Goal: Task Accomplishment & Management: Use online tool/utility

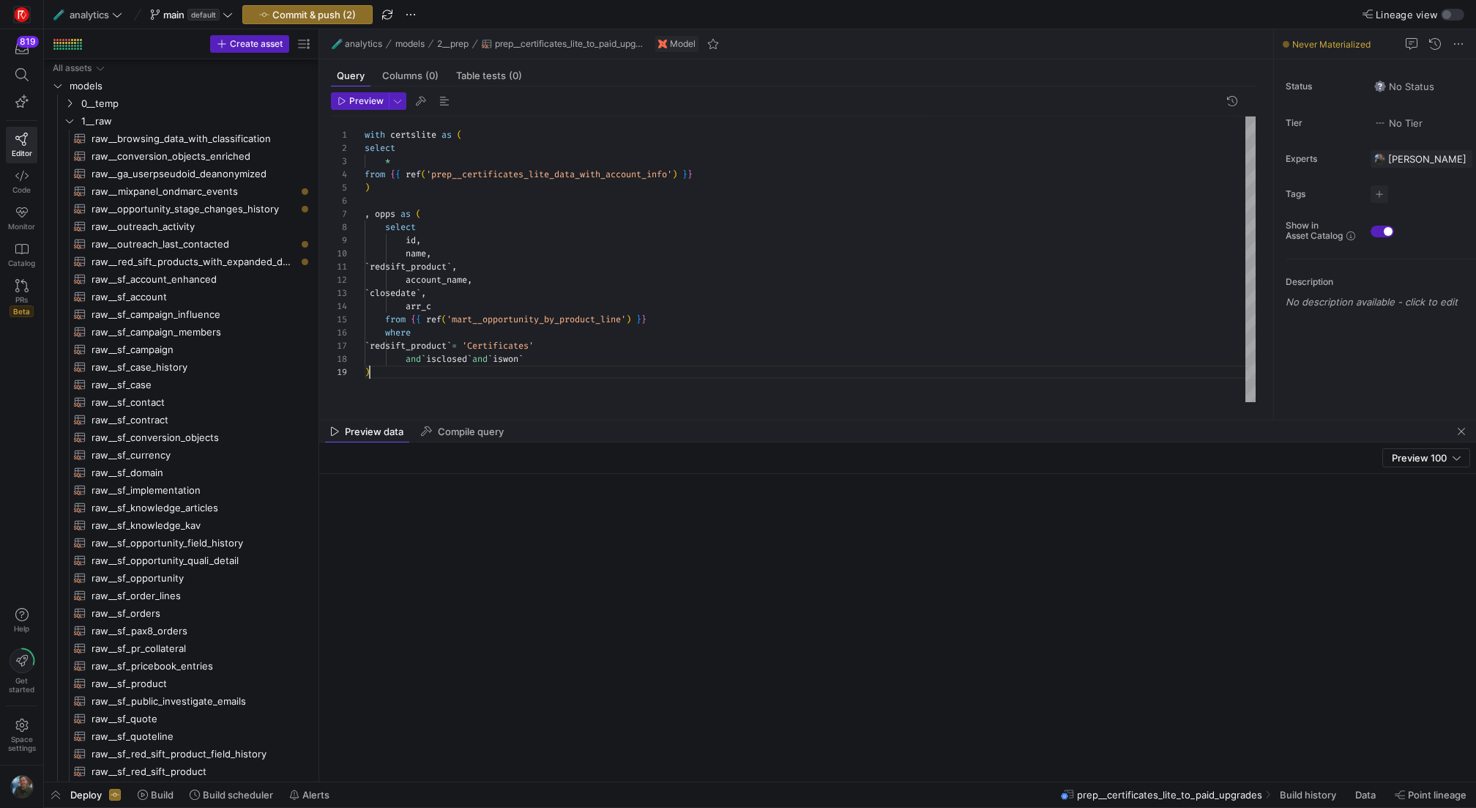
scroll to position [105, 5]
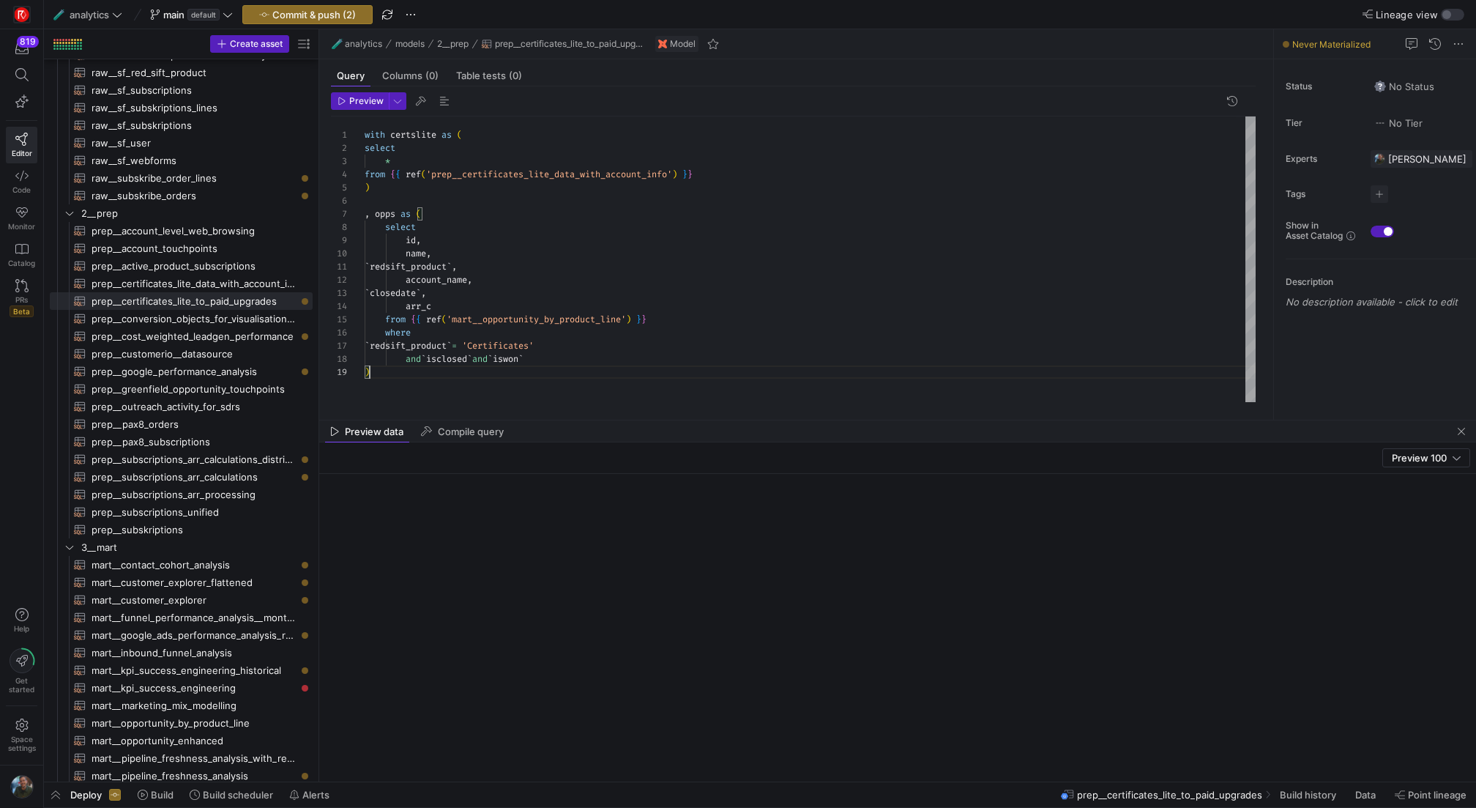
type textarea "with certslite as ( select * from {{ ref('prep__certificates_lite_data_with_acc…"
click at [660, 141] on div "with certslite as ( * select from { { ref ( 'prep__certificates_lite_data_with_…" at bounding box center [810, 259] width 891 height 286
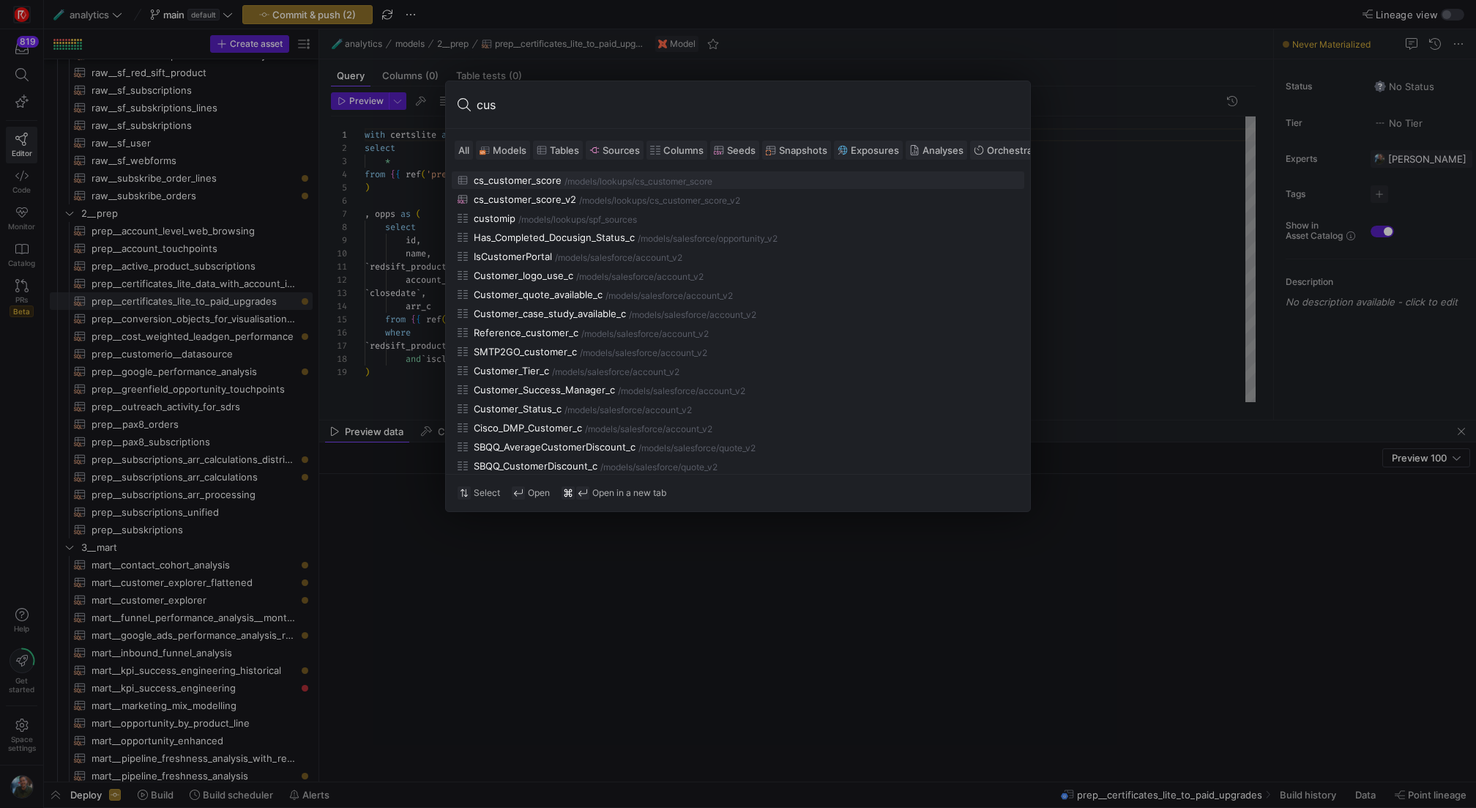
type input "cus"
click at [514, 144] on span "Models" at bounding box center [510, 150] width 34 height 12
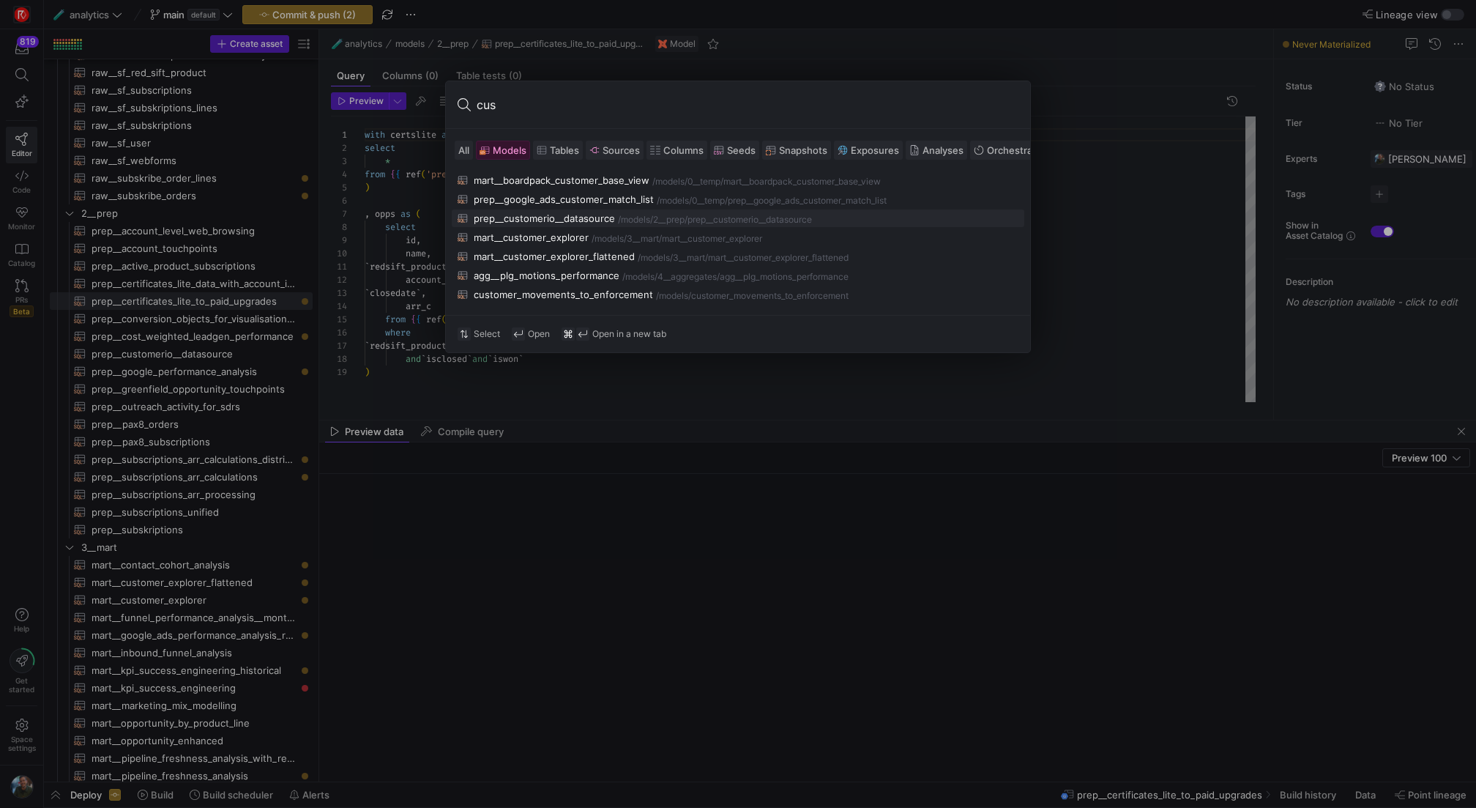
click at [587, 212] on div "prep__customerio__datasource" at bounding box center [544, 218] width 141 height 12
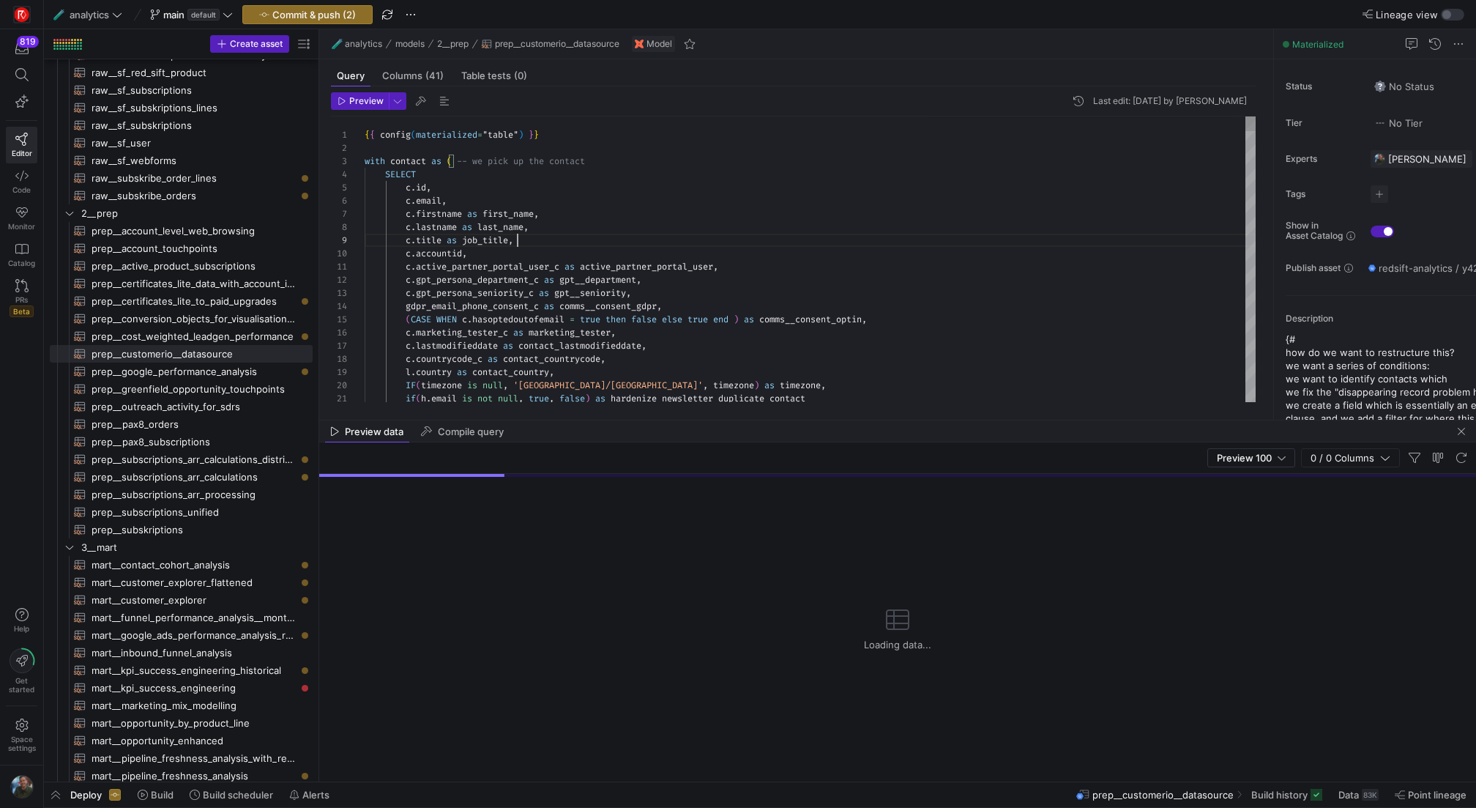
scroll to position [105, 153]
type textarea "c.active_partner_portal_user_c as active_partner_portal_user, c.gpt_persona_dep…"
type textarea "s"
type textarea ") -- !!!! TEMPORRARY bypass while subscriptions are not linked to products -- w…"
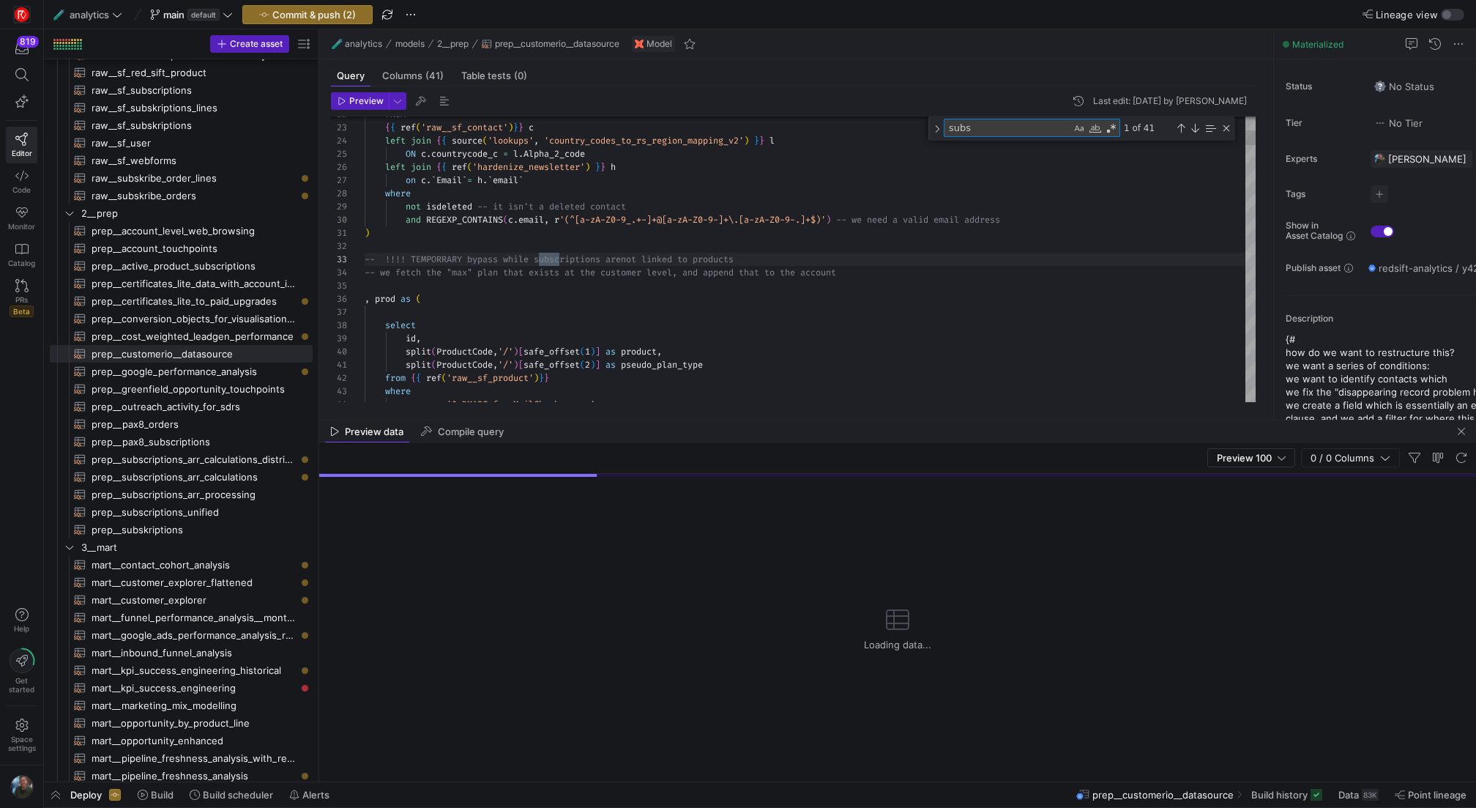
scroll to position [132, 195]
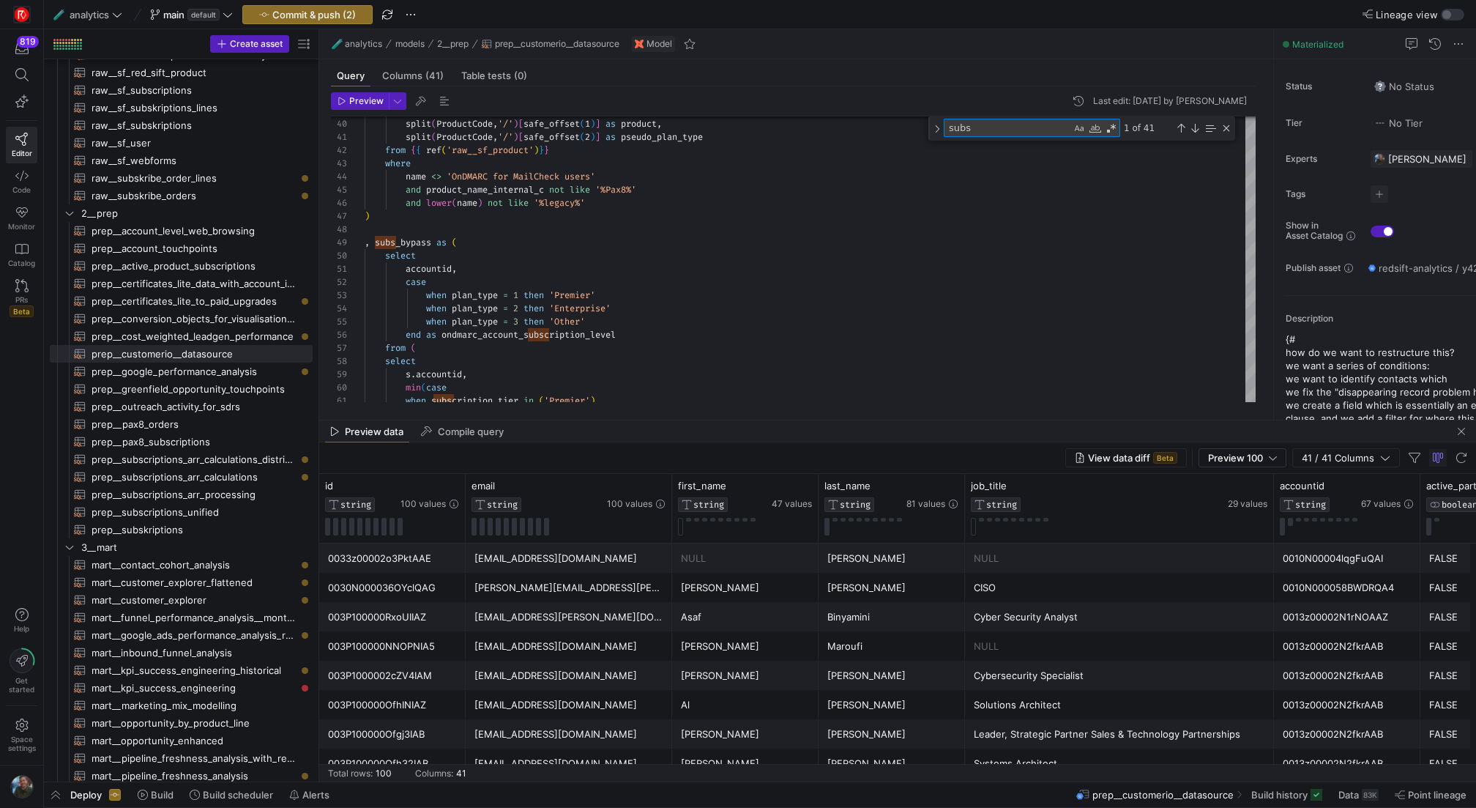
type textarea "subs"
